Goal: Check status: Check status

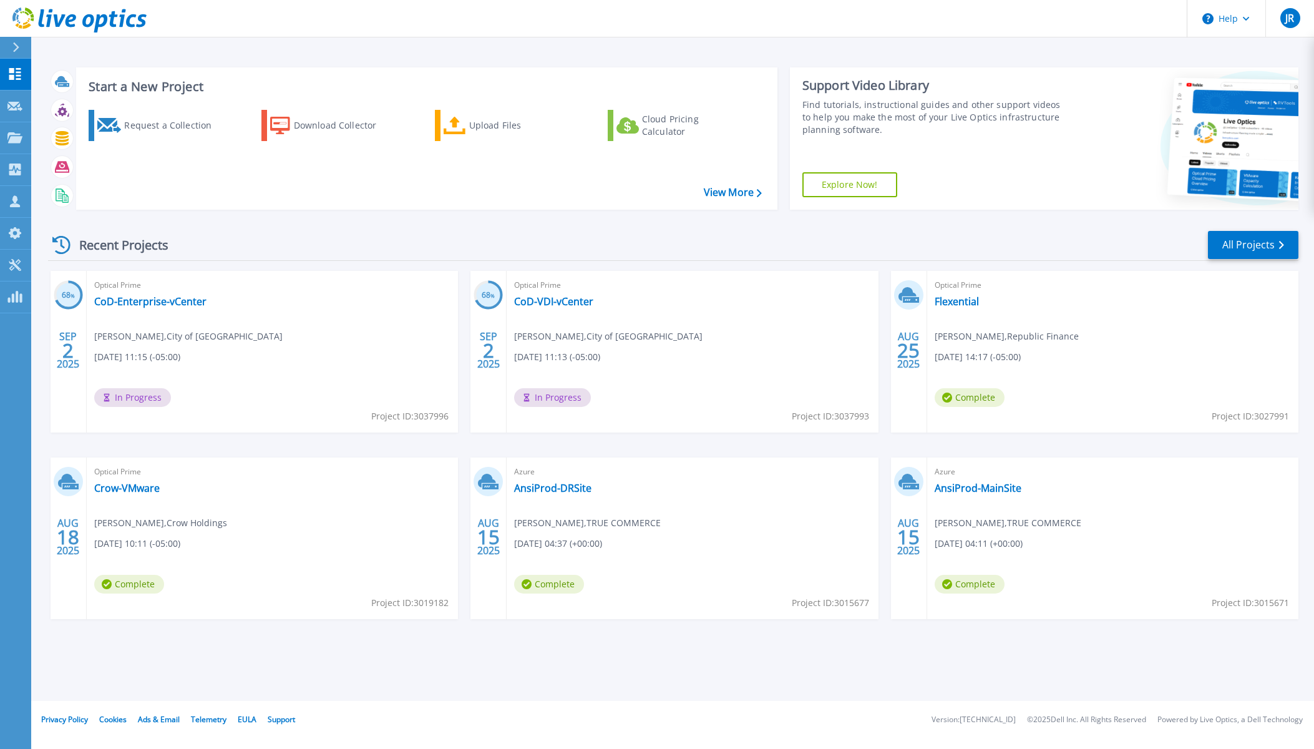
click at [488, 297] on h3 "68 %" at bounding box center [487, 295] width 29 height 14
click at [555, 304] on link "CoD-VDI-vCenter" at bounding box center [553, 301] width 79 height 12
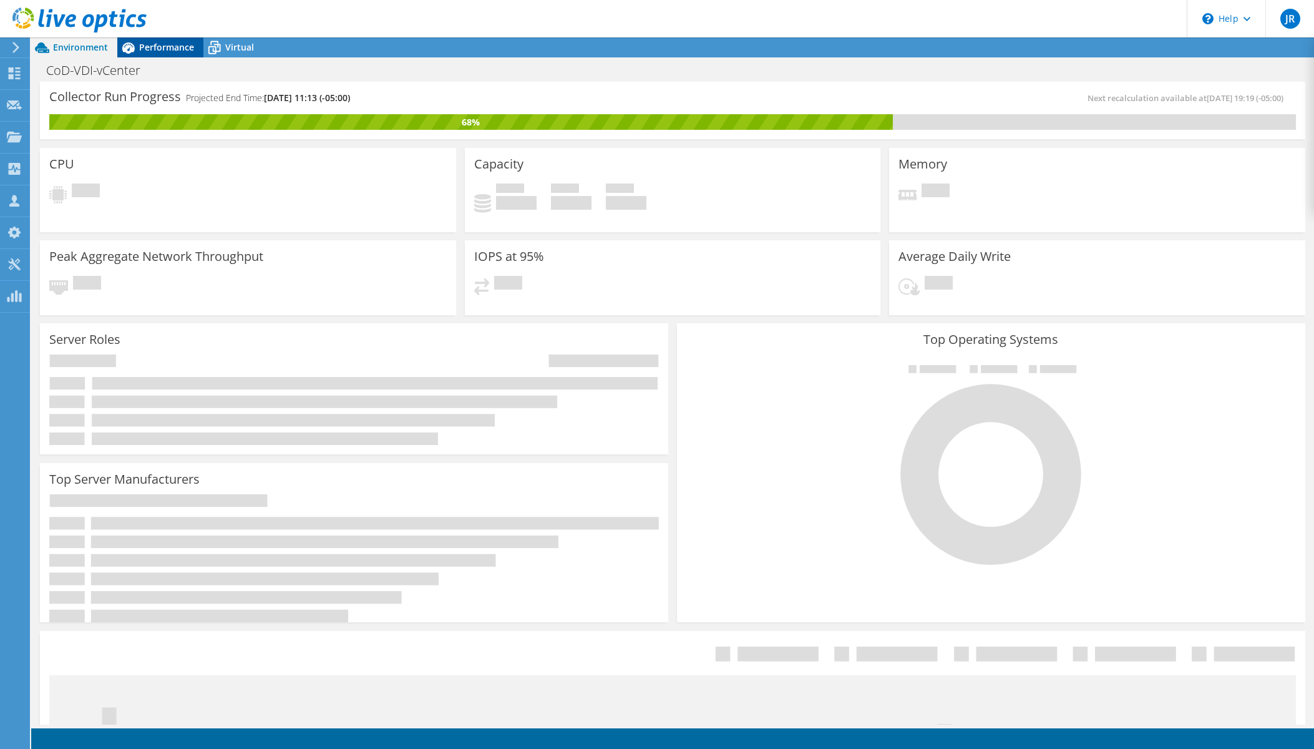
click at [166, 47] on span "Performance" at bounding box center [166, 47] width 55 height 12
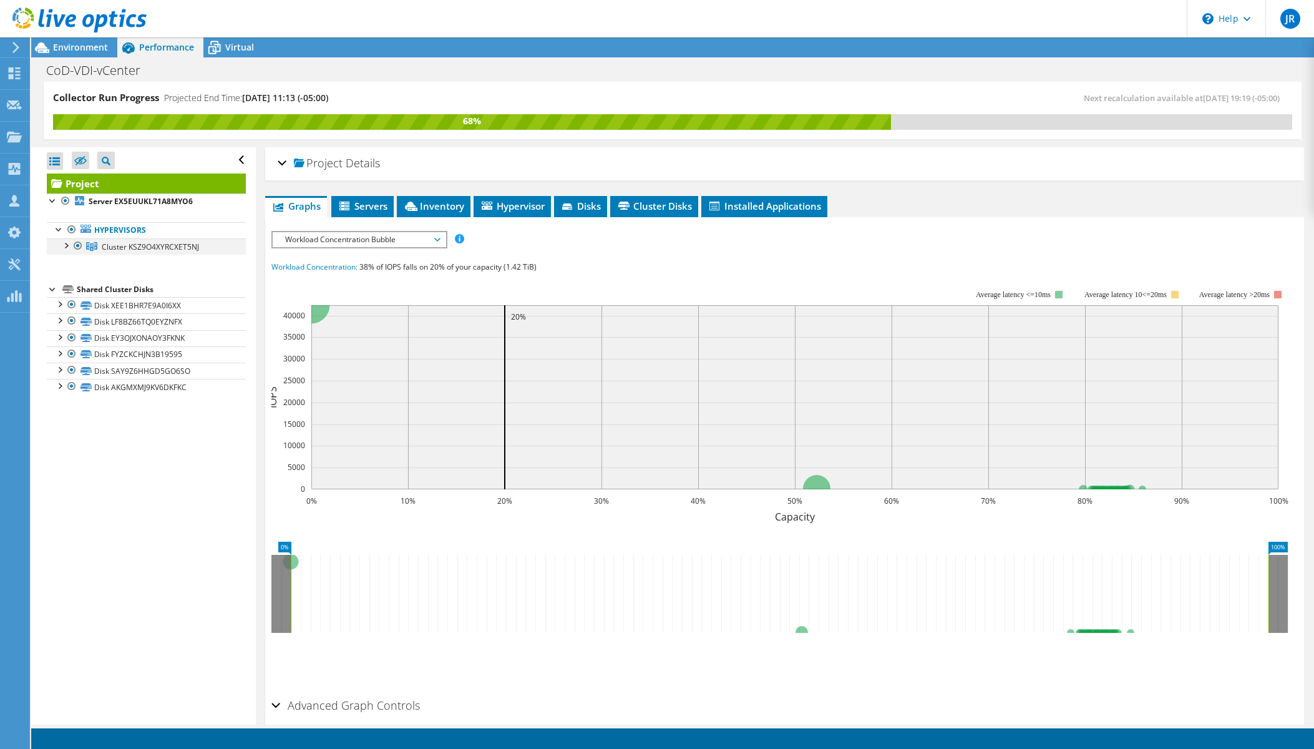
click at [64, 247] on div at bounding box center [65, 244] width 12 height 12
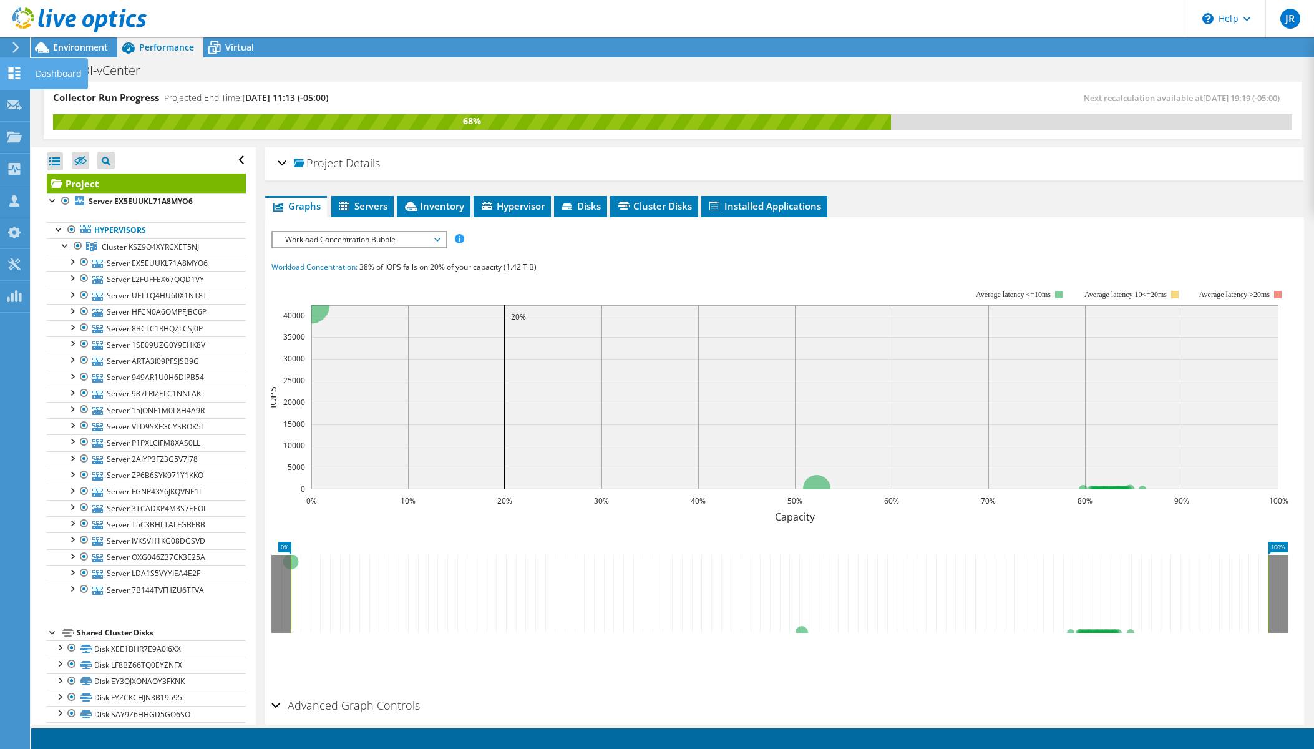
click at [19, 73] on icon at bounding box center [14, 73] width 15 height 12
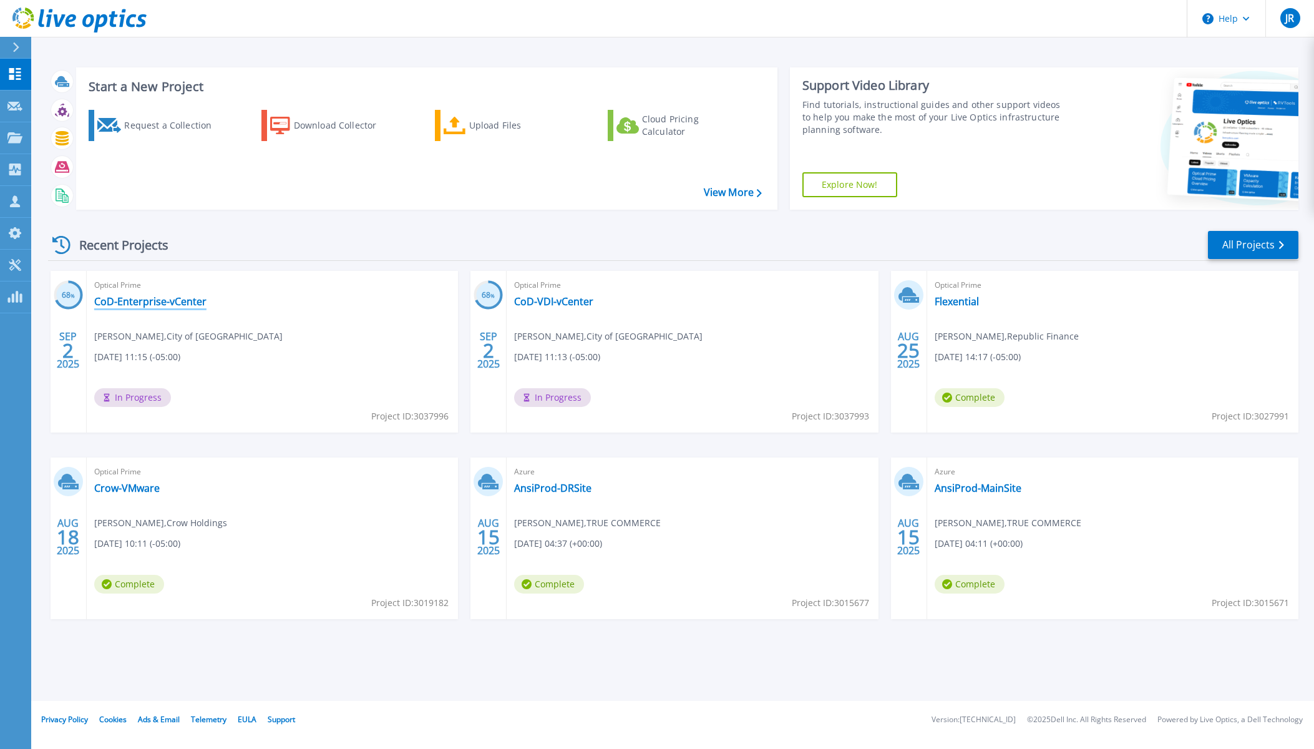
click at [144, 303] on link "CoD-Enterprise-vCenter" at bounding box center [150, 301] width 112 height 12
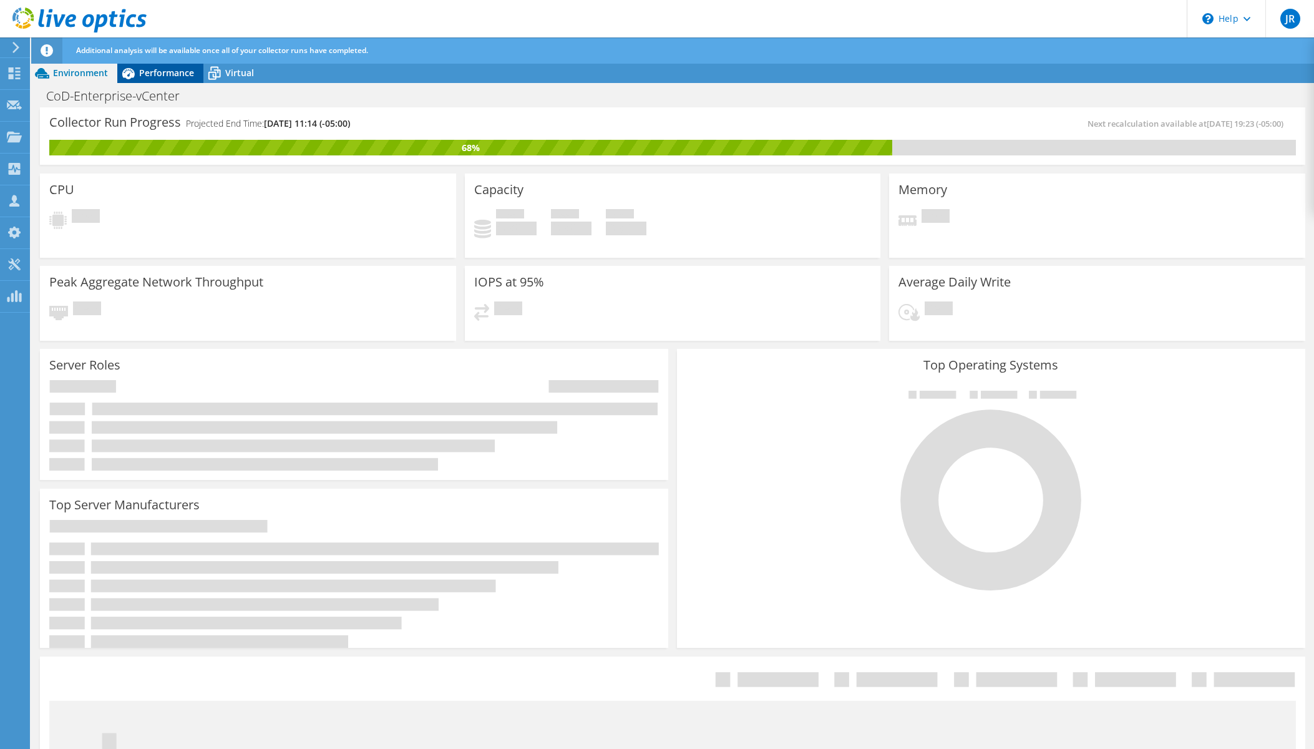
click at [164, 68] on span "Performance" at bounding box center [166, 73] width 55 height 12
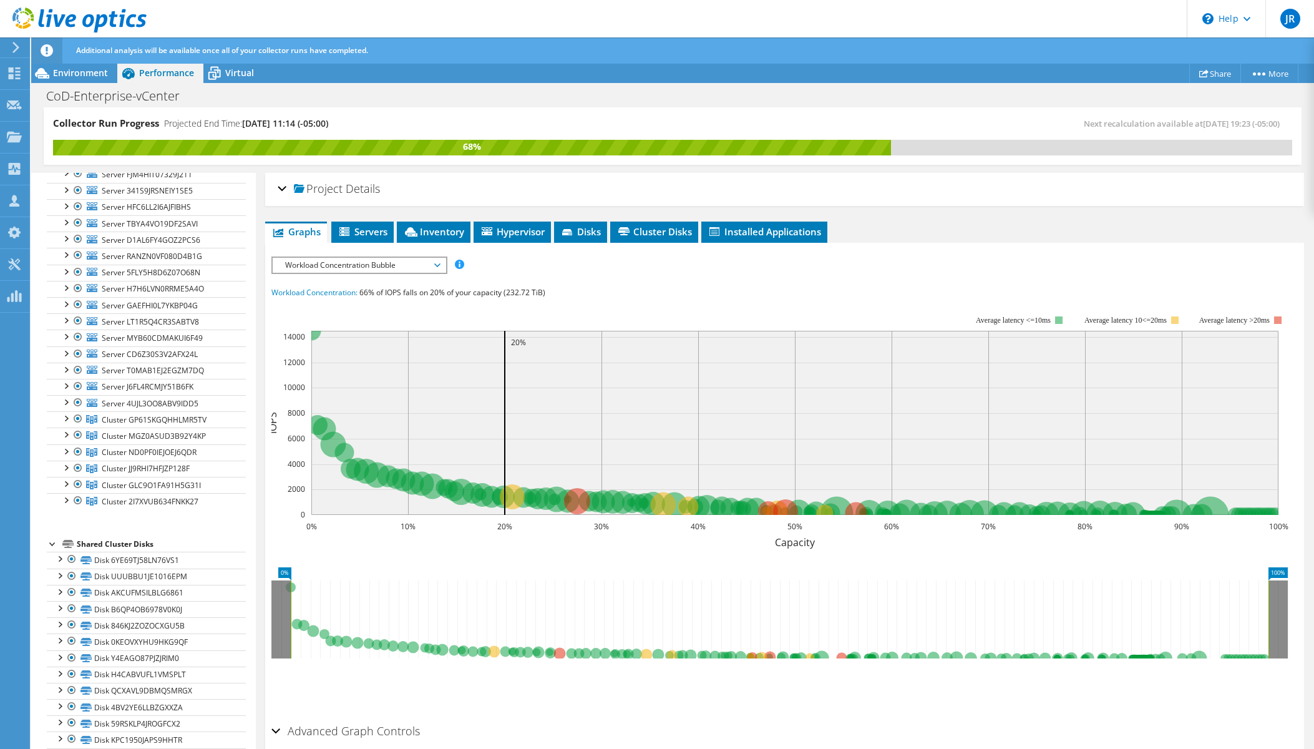
scroll to position [92, 0]
click at [230, 72] on span "Virtual" at bounding box center [239, 73] width 29 height 12
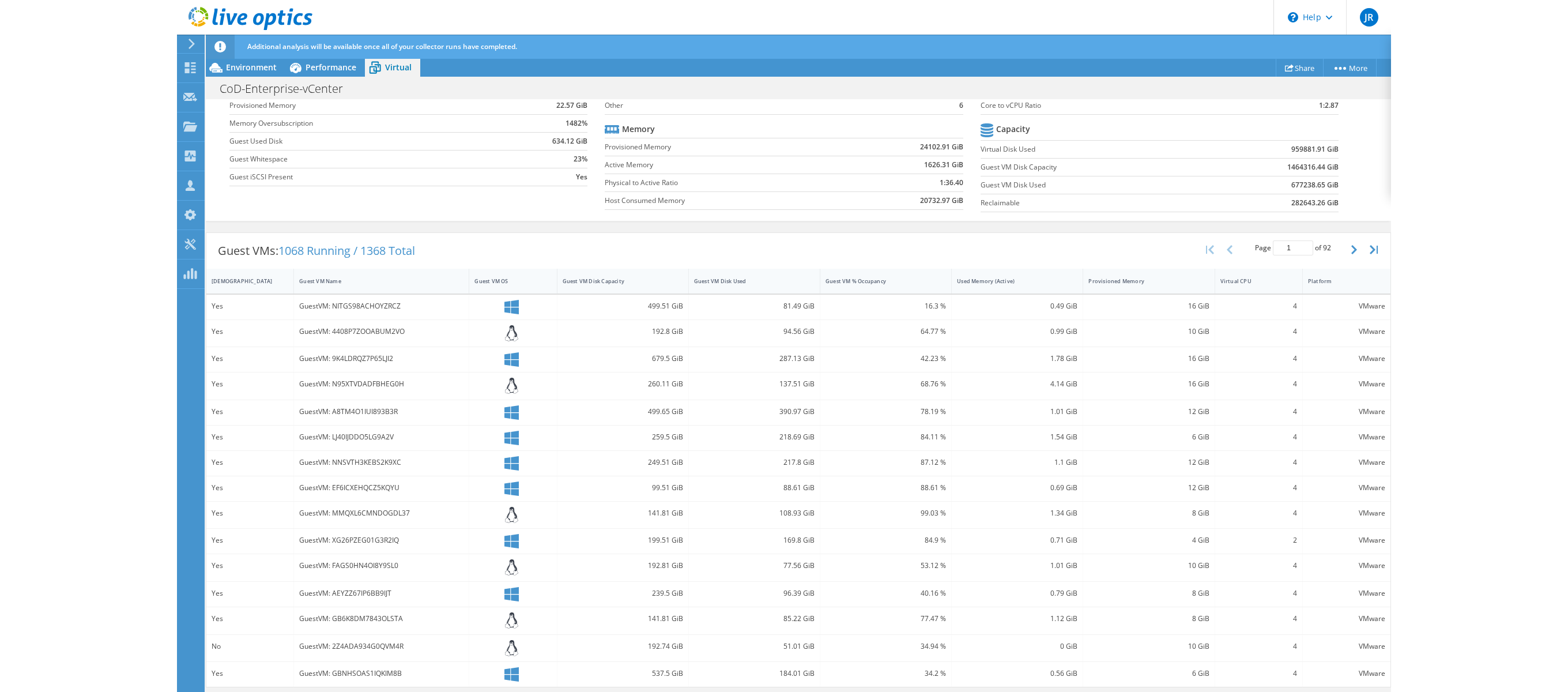
scroll to position [0, 0]
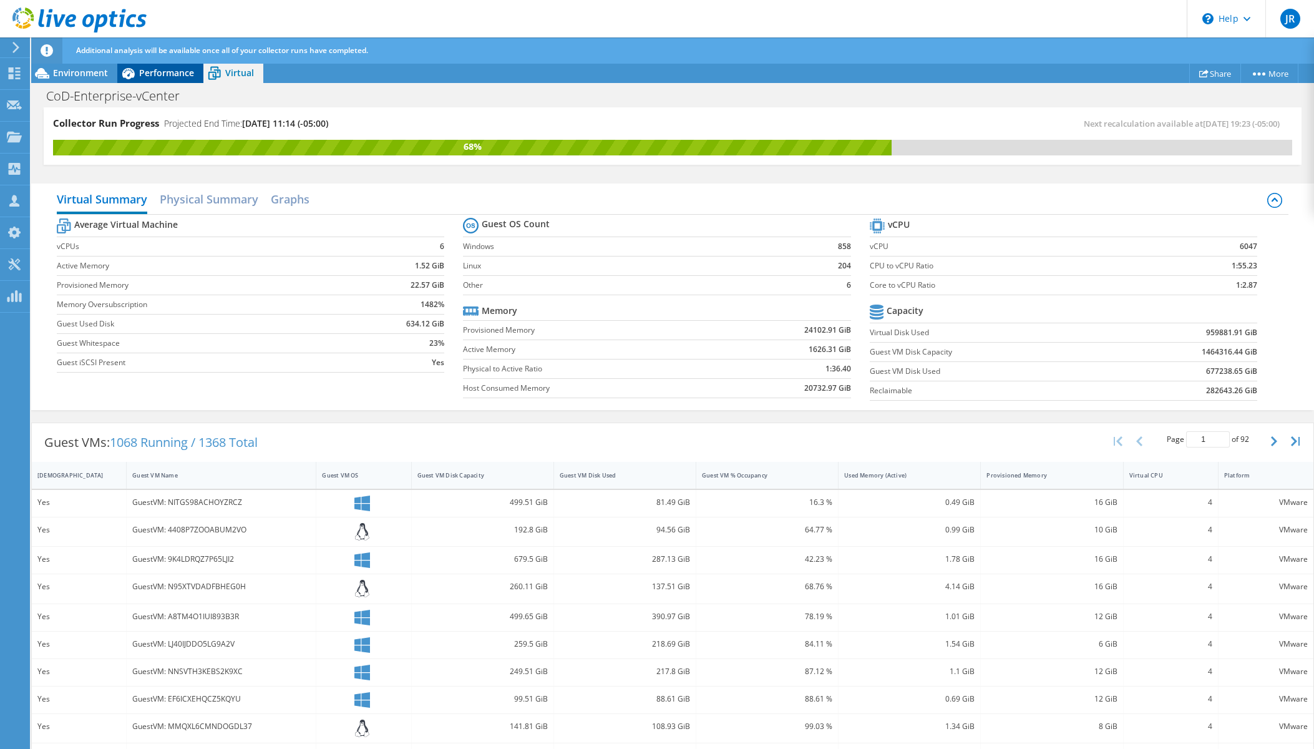
click at [164, 74] on span "Performance" at bounding box center [166, 73] width 55 height 12
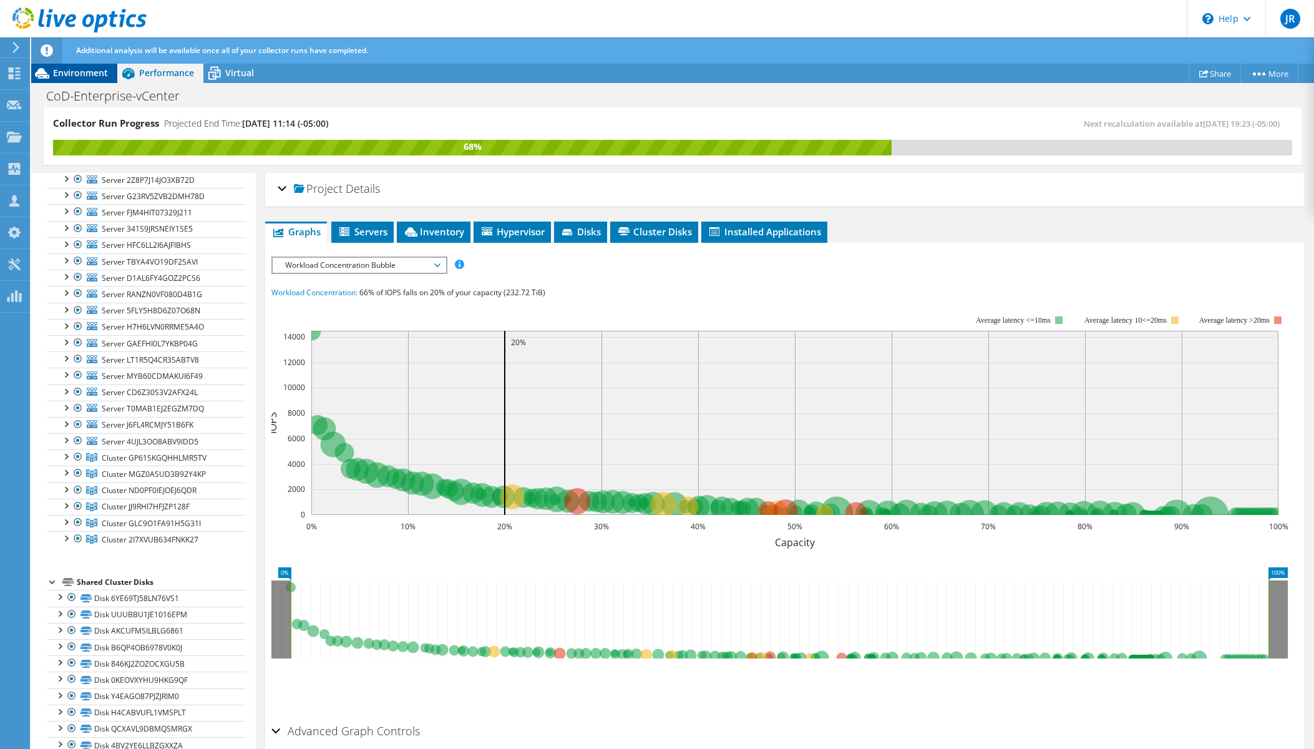
click at [74, 74] on span "Environment" at bounding box center [80, 73] width 55 height 12
